Goal: Task Accomplishment & Management: Use online tool/utility

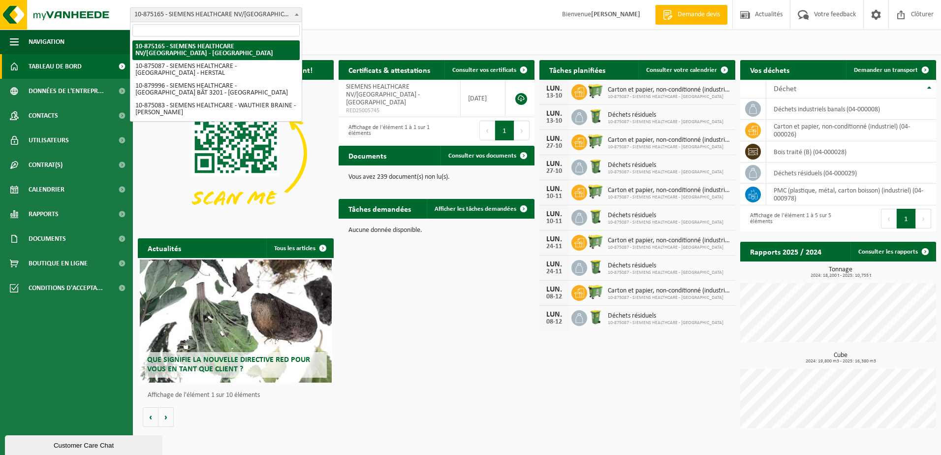
click at [224, 14] on span "10-875165 - SIEMENS HEALTHCARE NV/[GEOGRAPHIC_DATA] - [GEOGRAPHIC_DATA]" at bounding box center [215, 15] width 171 height 14
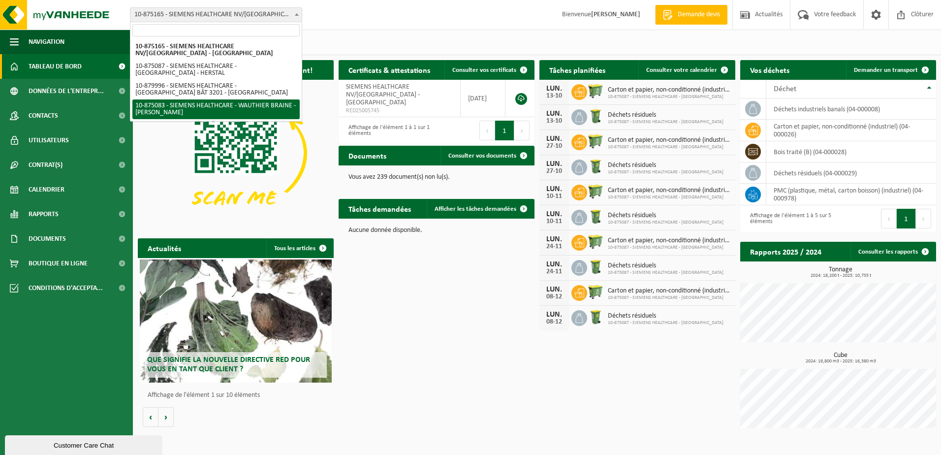
select select "106950"
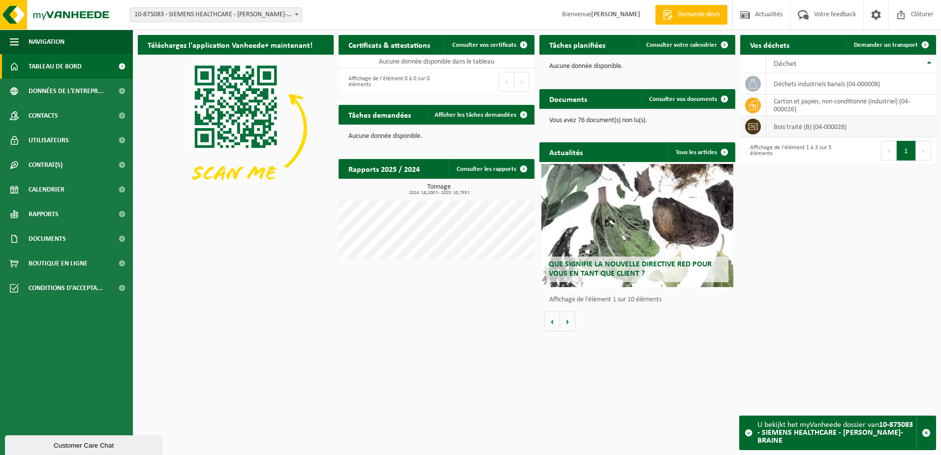
click at [783, 130] on td "bois traité (B) (04-000028)" at bounding box center [851, 126] width 170 height 21
click at [884, 47] on span "Demander un transport" at bounding box center [885, 45] width 64 height 6
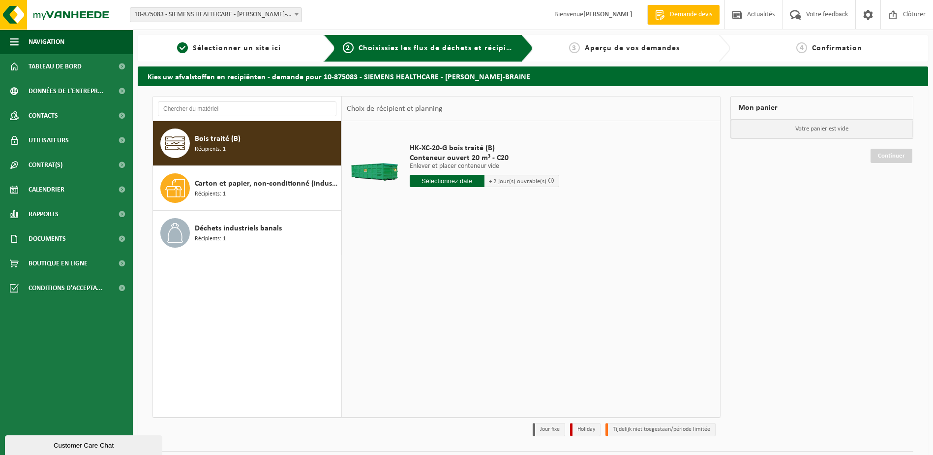
click at [458, 177] on input "text" at bounding box center [447, 181] width 75 height 12
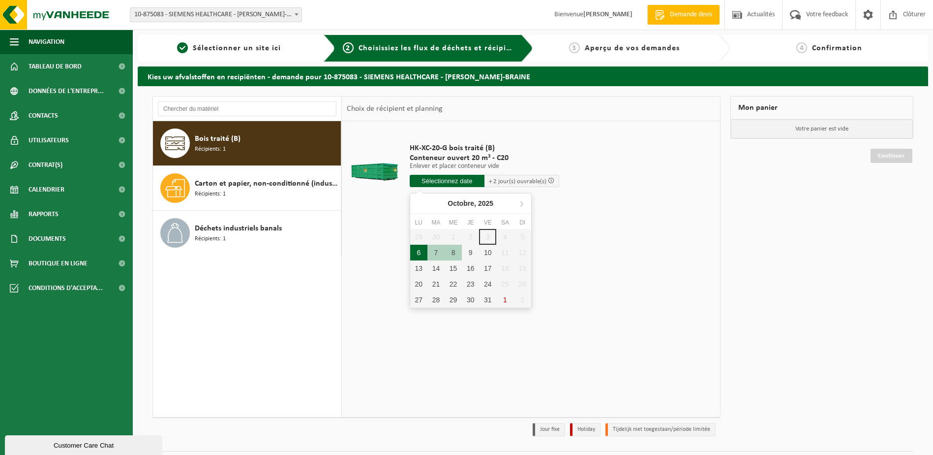
click at [419, 254] on div "6" at bounding box center [418, 252] width 17 height 16
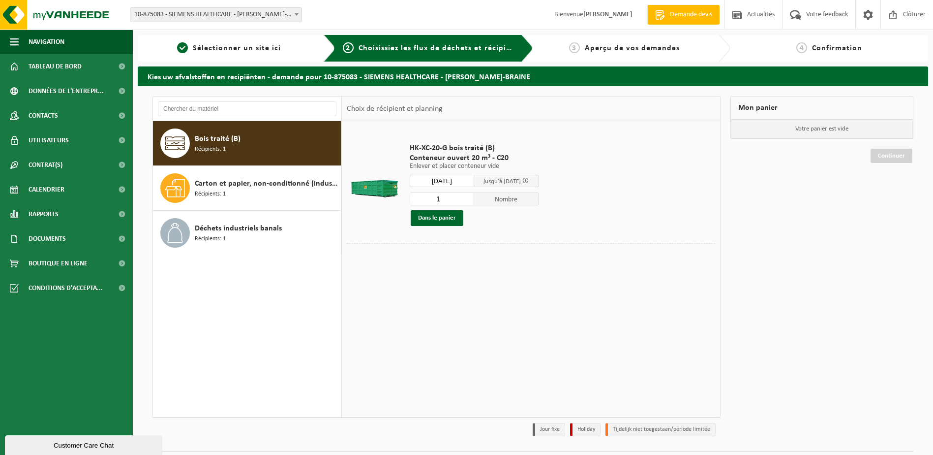
type input "à partir de 2025-10-06"
click at [447, 216] on button "Dans le panier" at bounding box center [437, 218] width 53 height 16
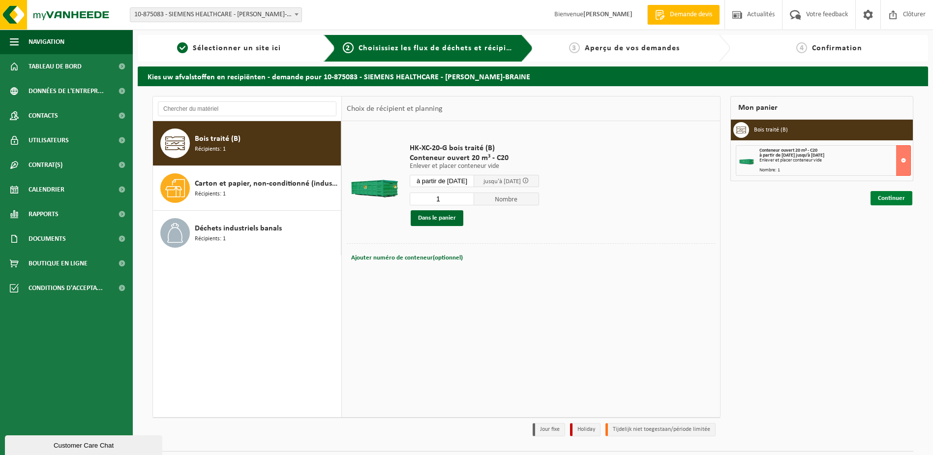
click at [886, 197] on link "Continuer" at bounding box center [892, 198] width 42 height 14
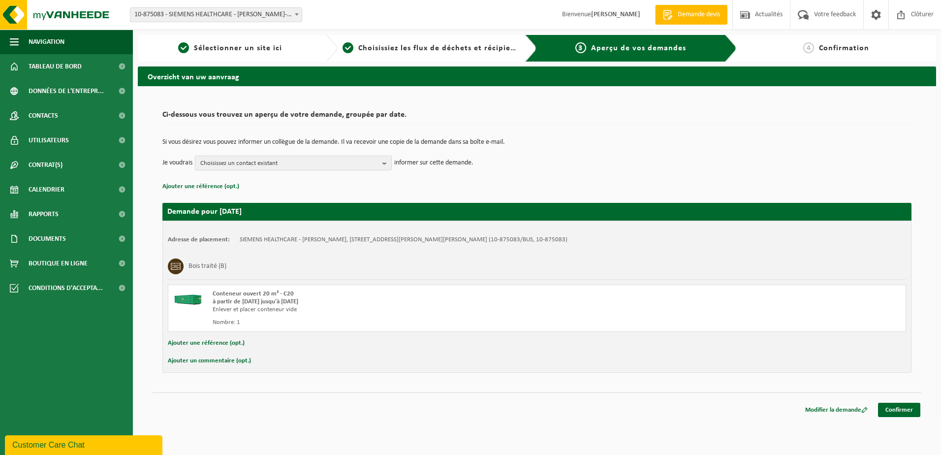
click at [208, 164] on span "Choisissez un contact existant" at bounding box center [289, 163] width 178 height 15
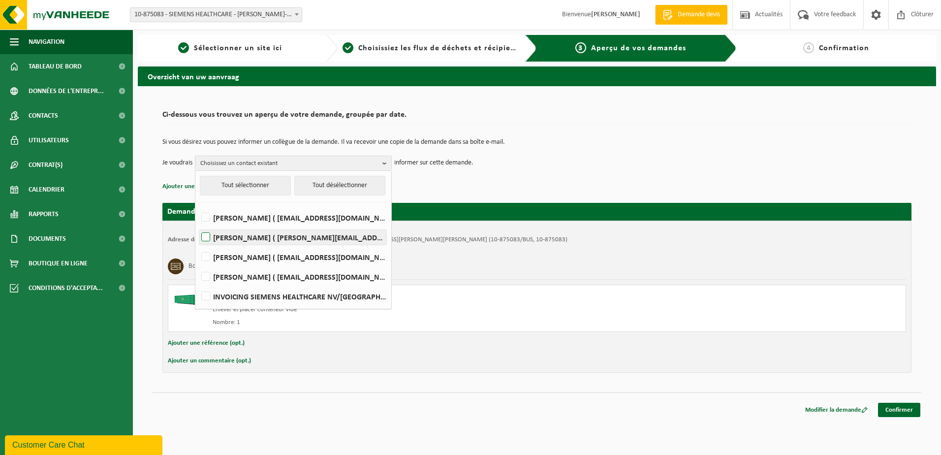
click at [223, 238] on label "Alain Campion ( alain.campion@siemens-healthineers.com )" at bounding box center [292, 237] width 187 height 15
click at [198, 225] on input "Alain Campion ( alain.campion@siemens-healthineers.com )" at bounding box center [197, 224] width 0 height 0
checkbox input "true"
click at [907, 411] on link "Confirmer" at bounding box center [899, 409] width 42 height 14
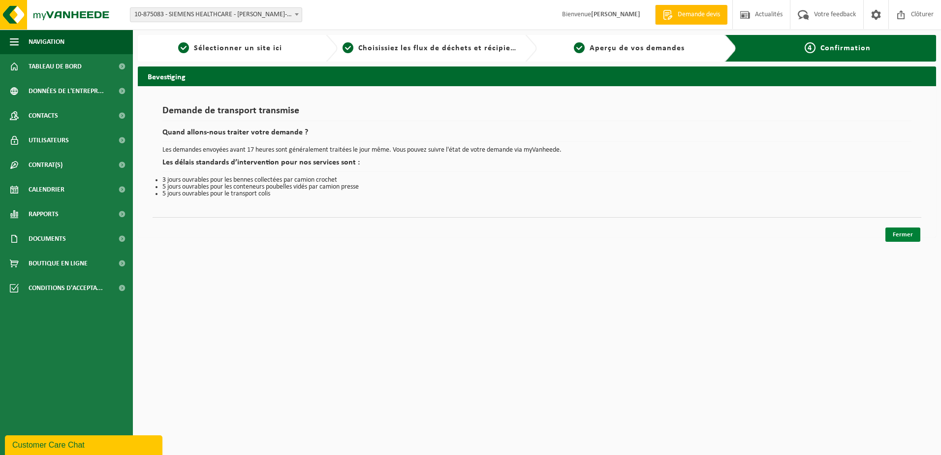
click at [900, 234] on link "Fermer" at bounding box center [902, 234] width 35 height 14
